Goal: Find specific page/section: Find specific page/section

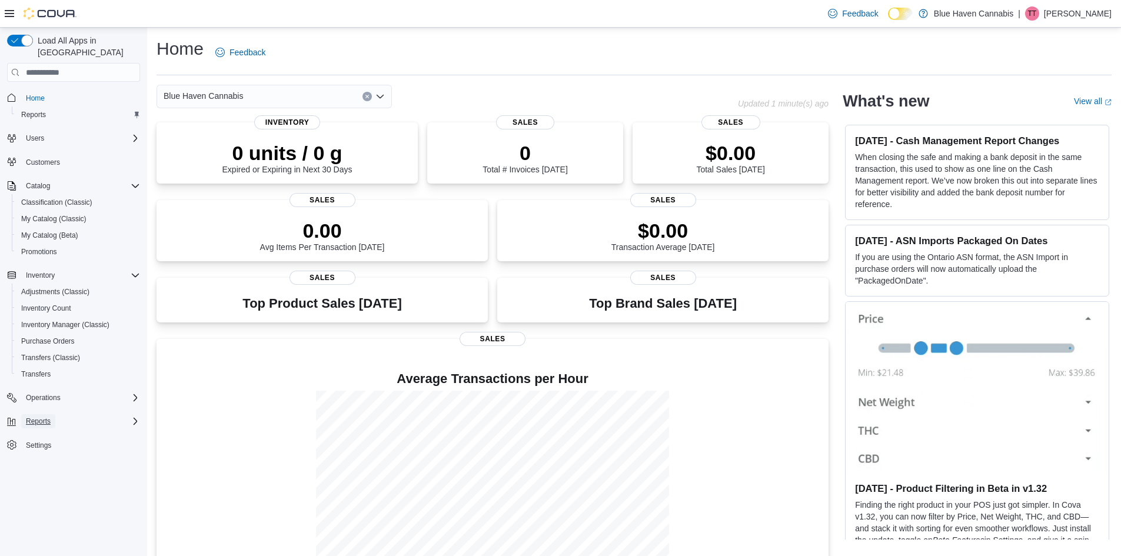
click at [44, 417] on span "Reports" at bounding box center [38, 421] width 25 height 9
click at [41, 466] on span "Reports" at bounding box center [33, 470] width 25 height 9
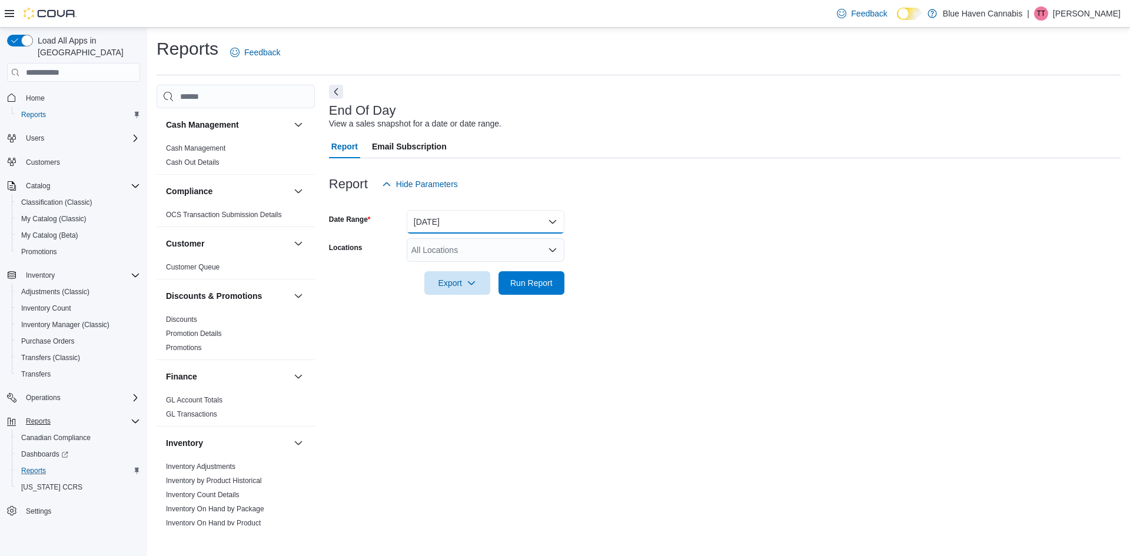
click at [438, 219] on button "Today" at bounding box center [486, 222] width 158 height 24
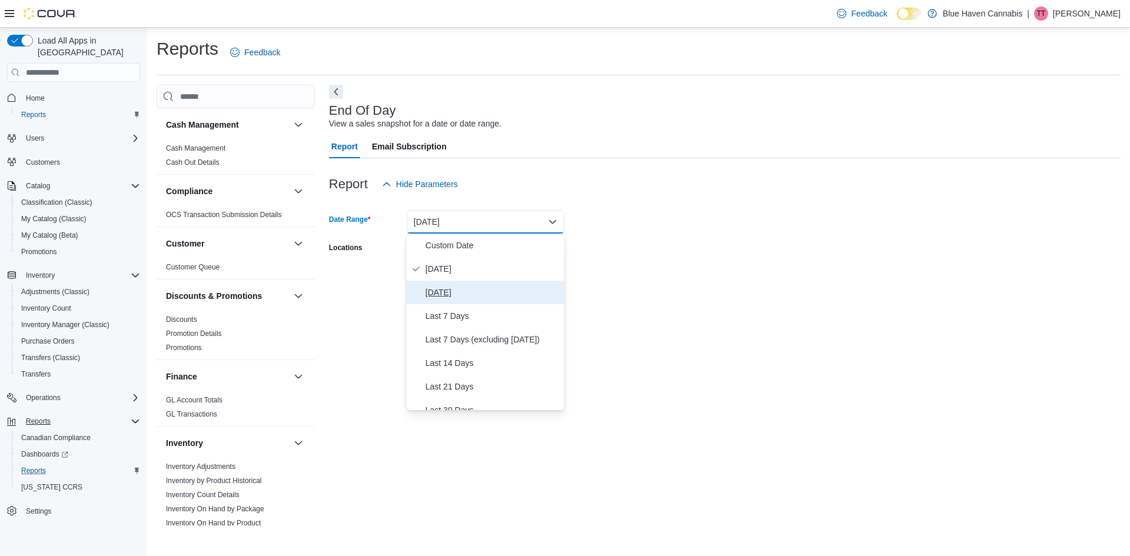
click at [442, 291] on span "Yesterday" at bounding box center [492, 292] width 134 height 14
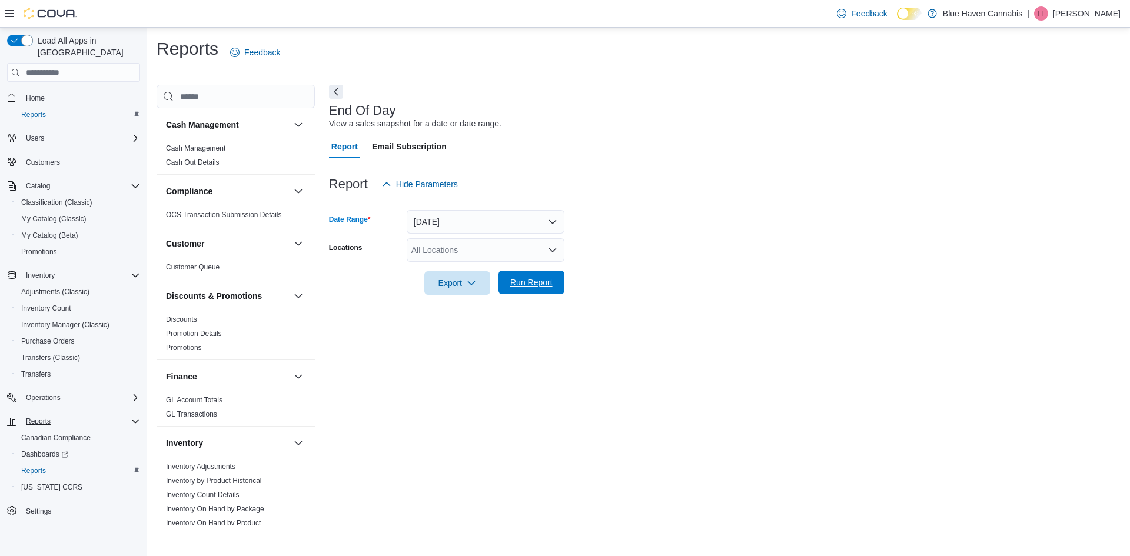
click at [522, 284] on span "Run Report" at bounding box center [531, 283] width 42 height 12
